Goal: Check status: Check status

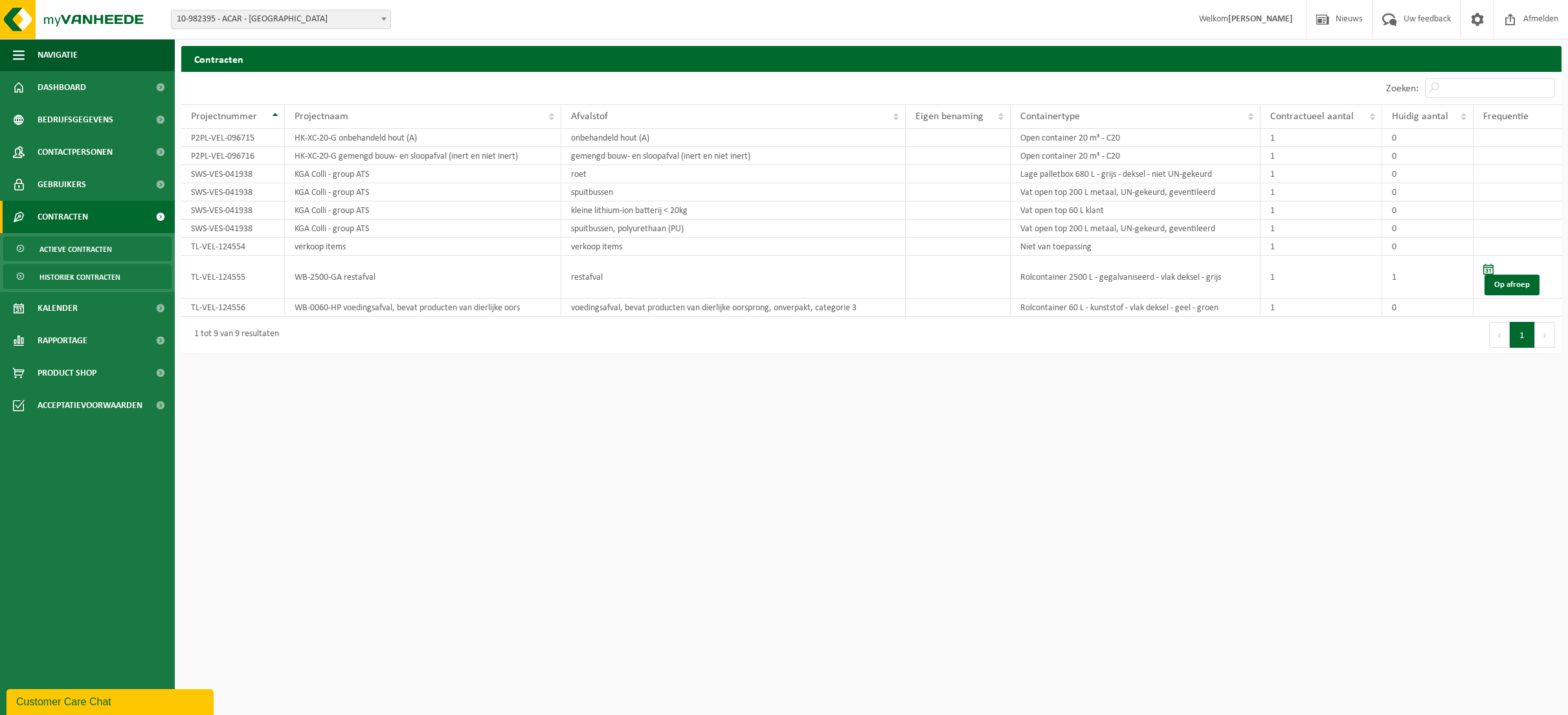
click at [72, 274] on span "Historiek contracten" at bounding box center [80, 277] width 81 height 25
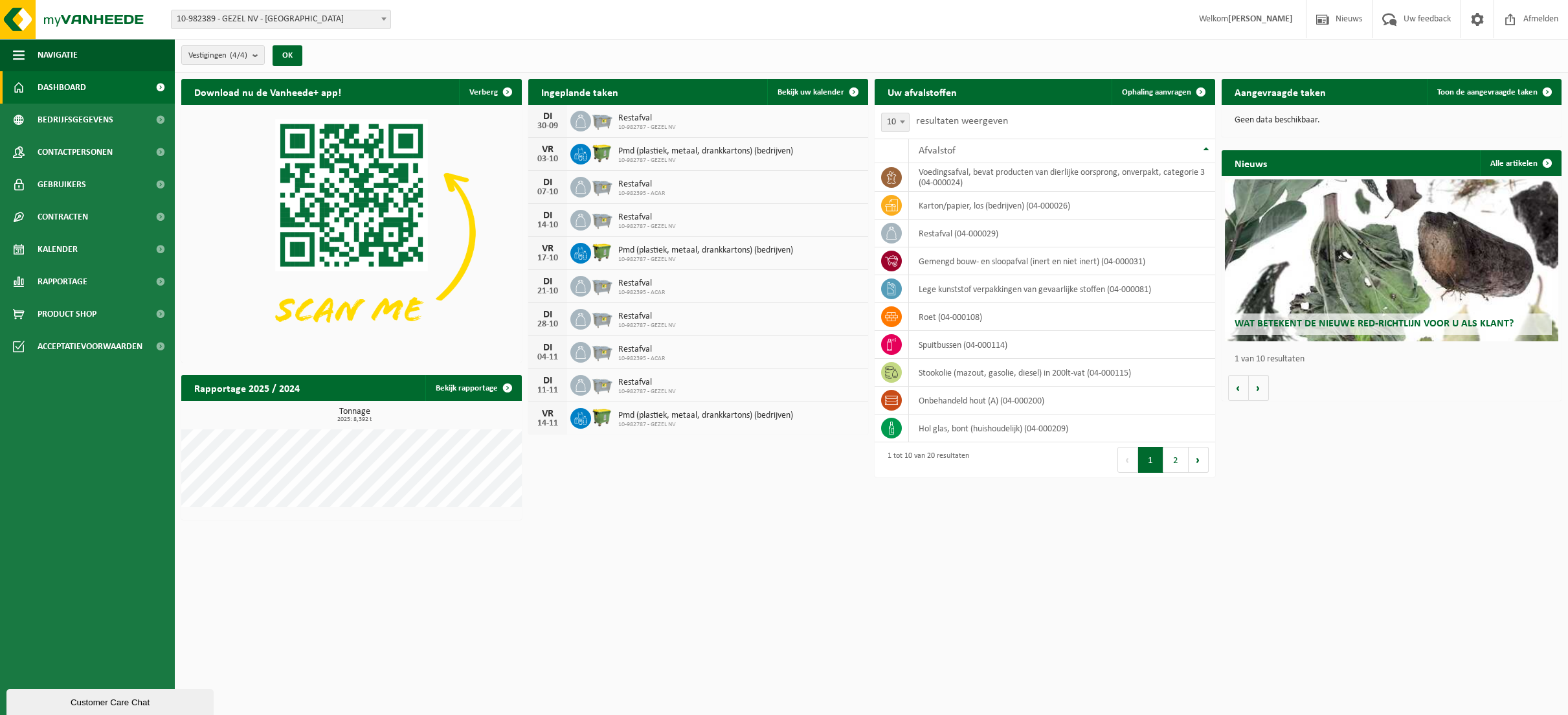
click at [289, 7] on div "Vestiging: 10-982389 - GEZEL NV - BUGGENHOUT 10-982395 - ACAR - SINT-NIKLAAS 10…" at bounding box center [784, 20] width 1568 height 39
click at [289, 20] on span "10-982389 - GEZEL NV - [GEOGRAPHIC_DATA]" at bounding box center [281, 20] width 219 height 18
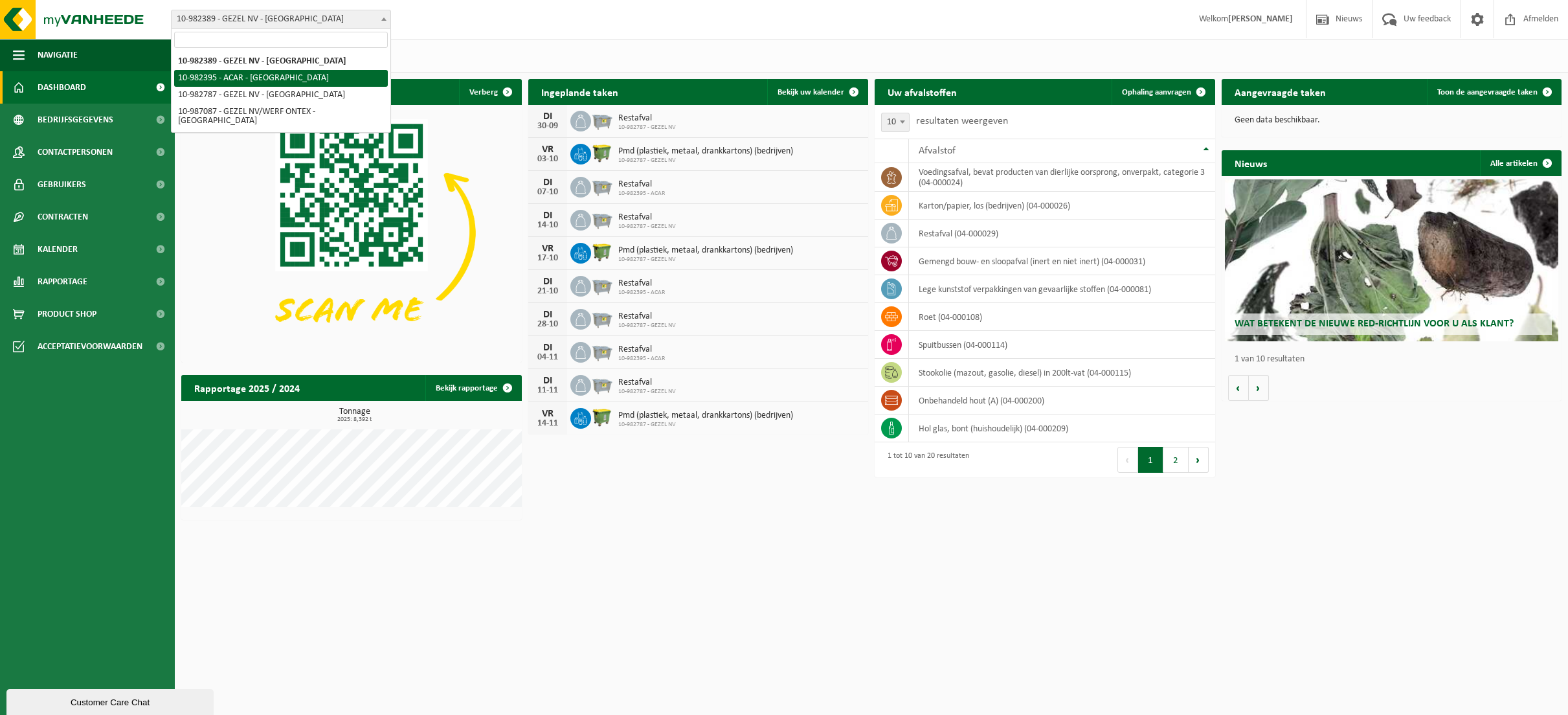
select select "162558"
